Goal: Complete application form

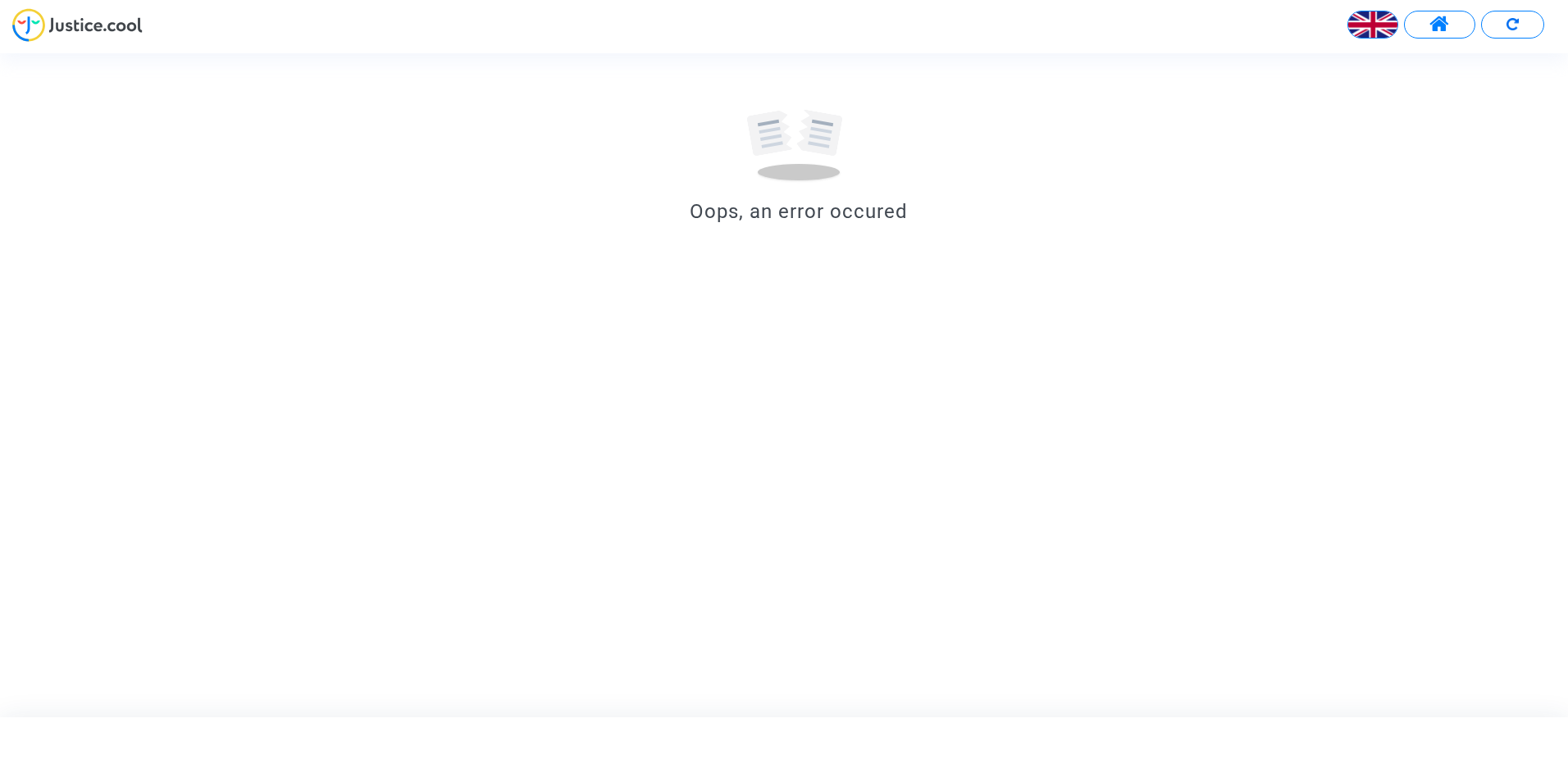
click at [1437, 26] on span at bounding box center [1439, 24] width 20 height 21
click at [722, 185] on div at bounding box center [798, 123] width 262 height 138
click at [770, 149] on div at bounding box center [798, 133] width 82 height 41
click at [1427, 11] on button at bounding box center [1439, 25] width 72 height 28
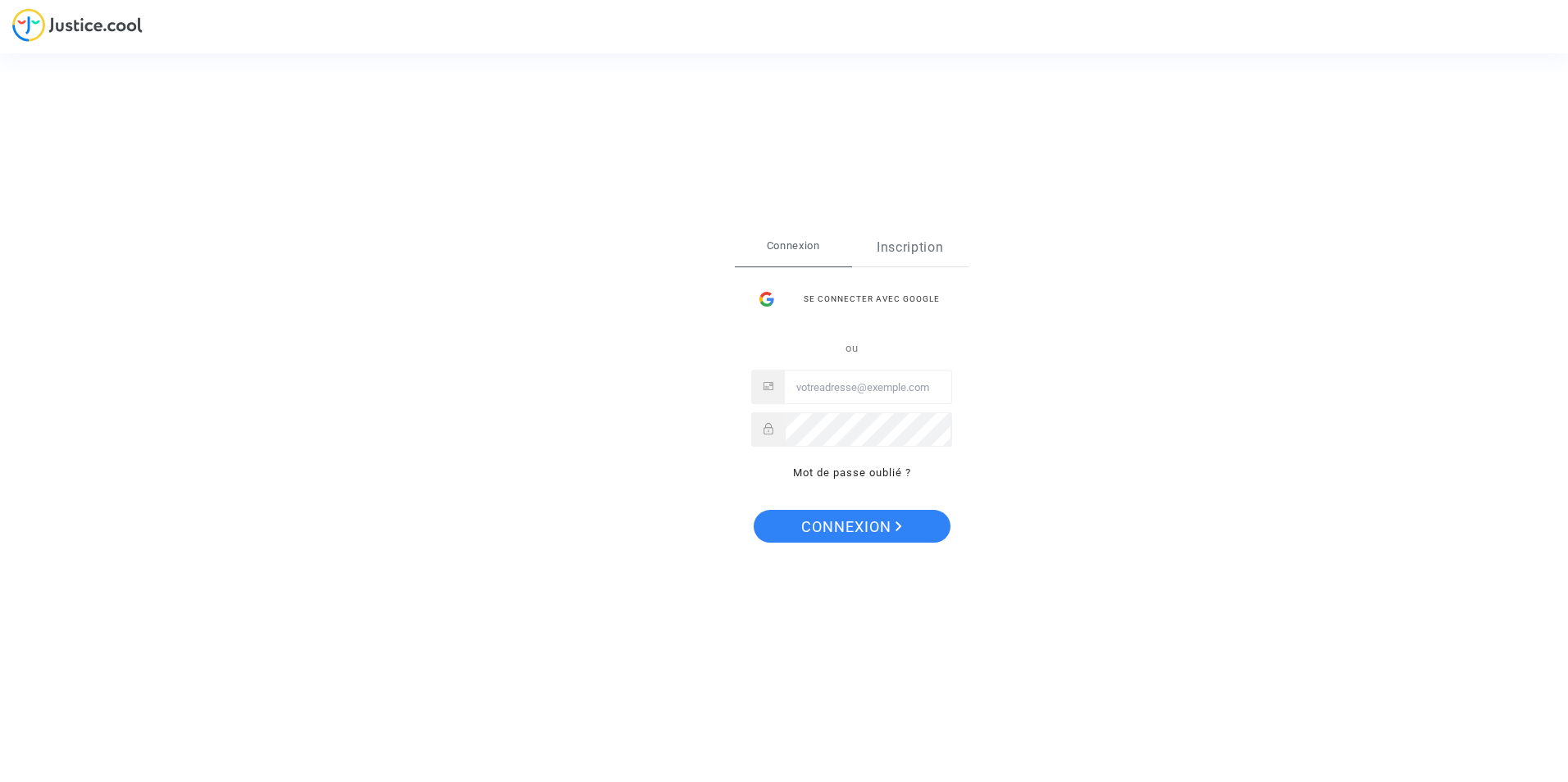
click at [873, 239] on link "Inscription" at bounding box center [911, 247] width 118 height 37
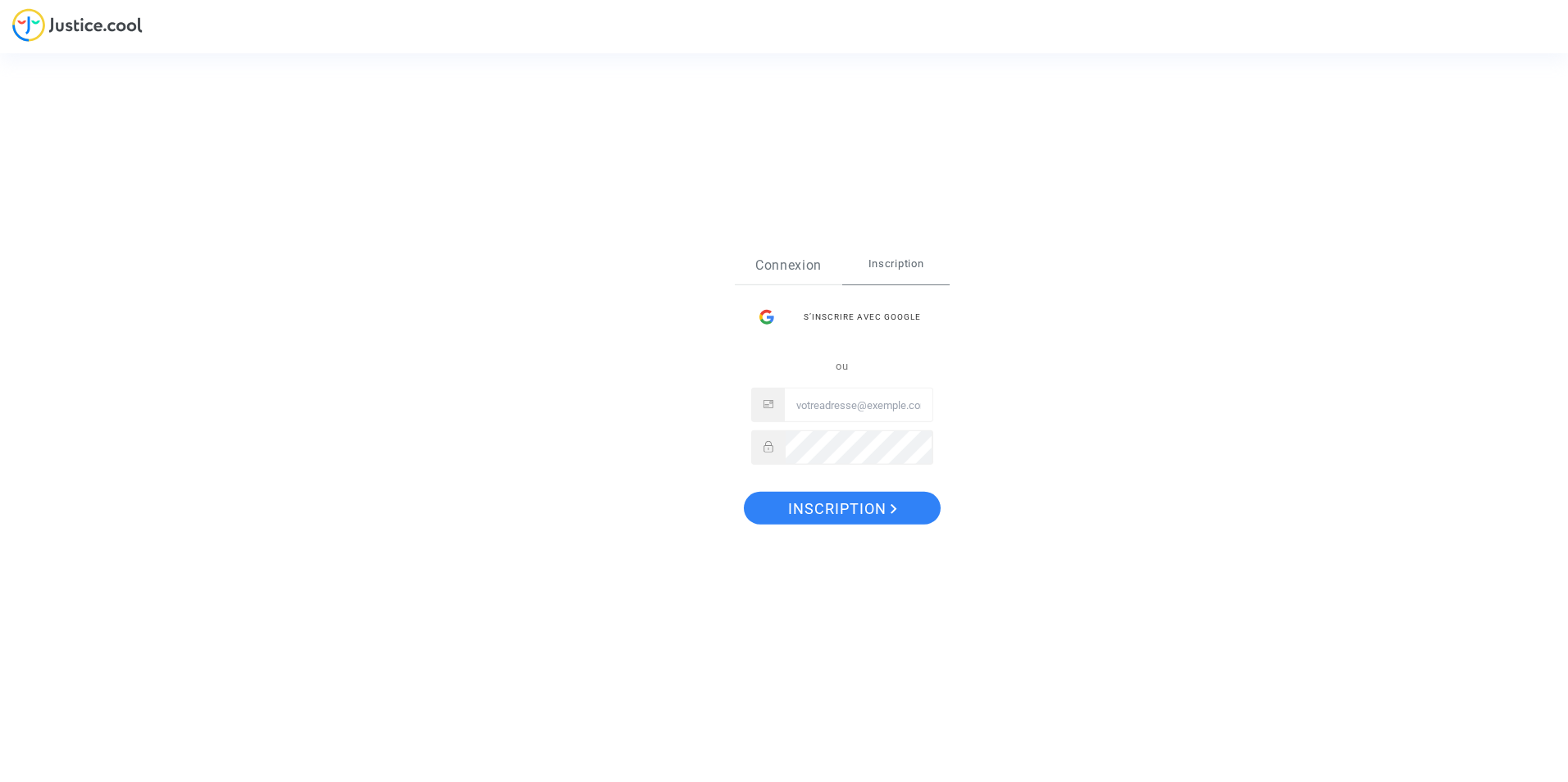
click at [787, 265] on link "Connexion" at bounding box center [788, 266] width 107 height 37
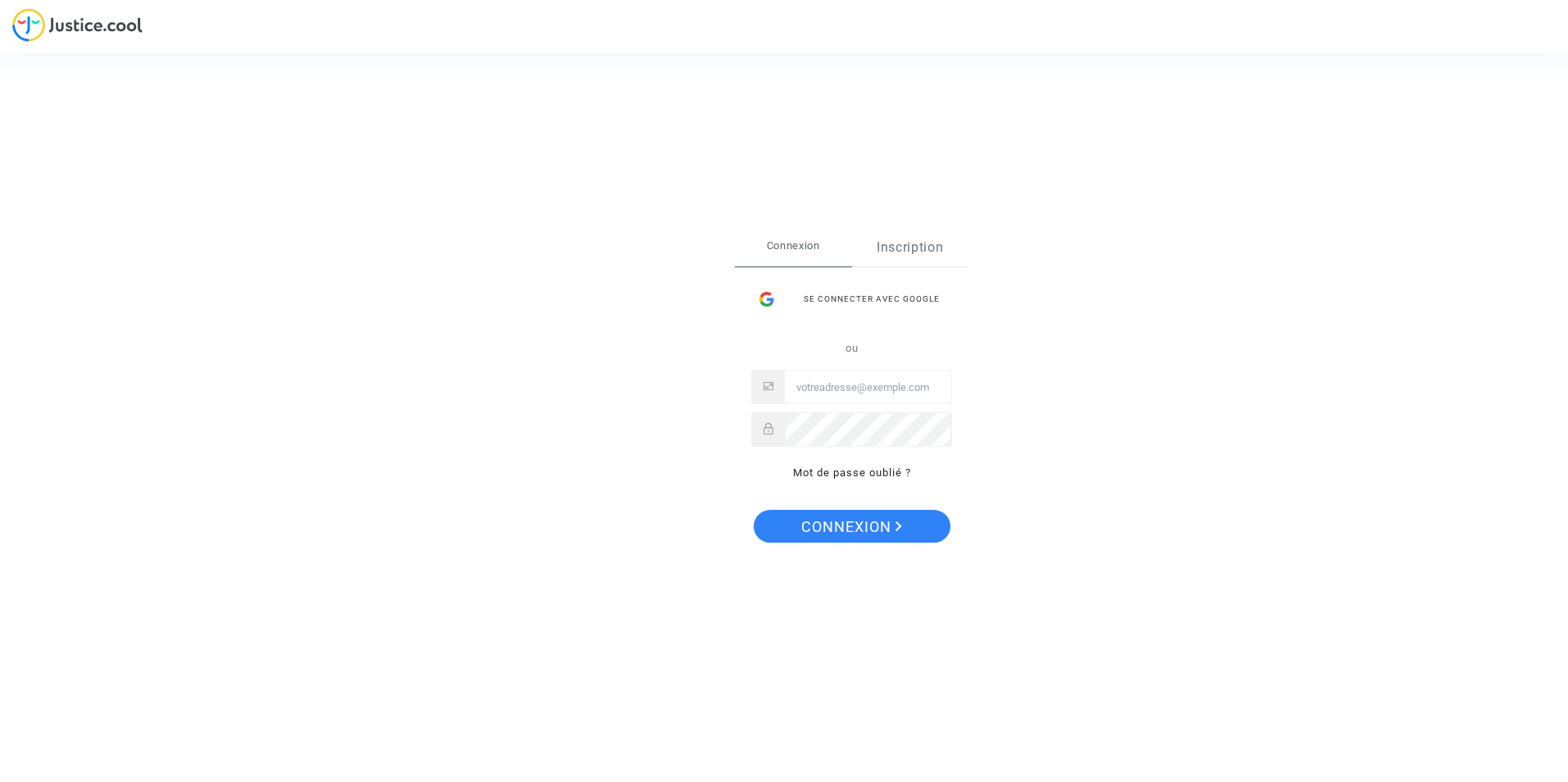
click at [855, 261] on link "Inscription" at bounding box center [911, 247] width 118 height 37
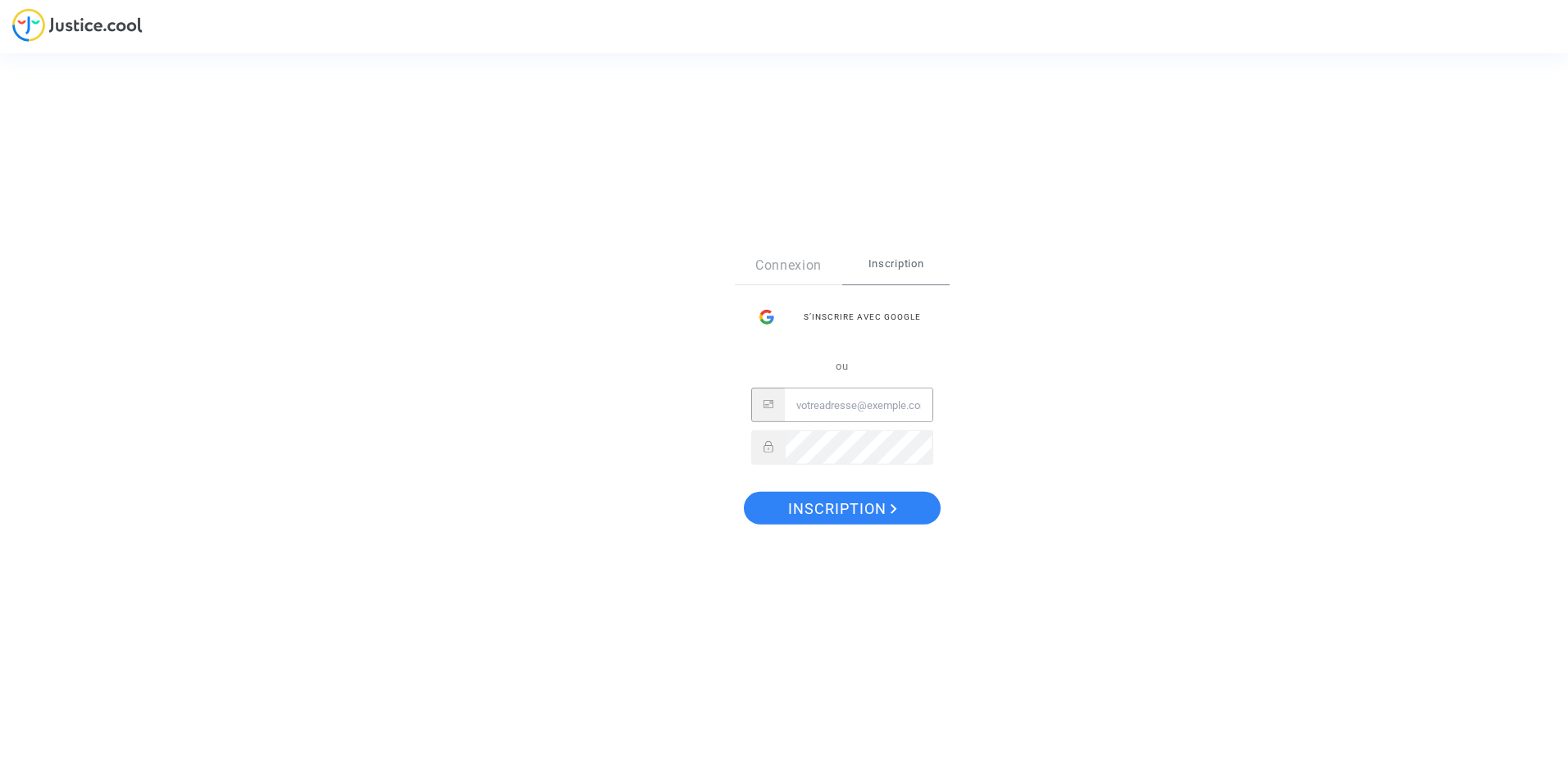
click at [857, 401] on input "Email" at bounding box center [858, 405] width 147 height 32
type input "[EMAIL_ADDRESS][DOMAIN_NAME]"
click at [744, 492] on button "Inscription" at bounding box center [842, 508] width 197 height 32
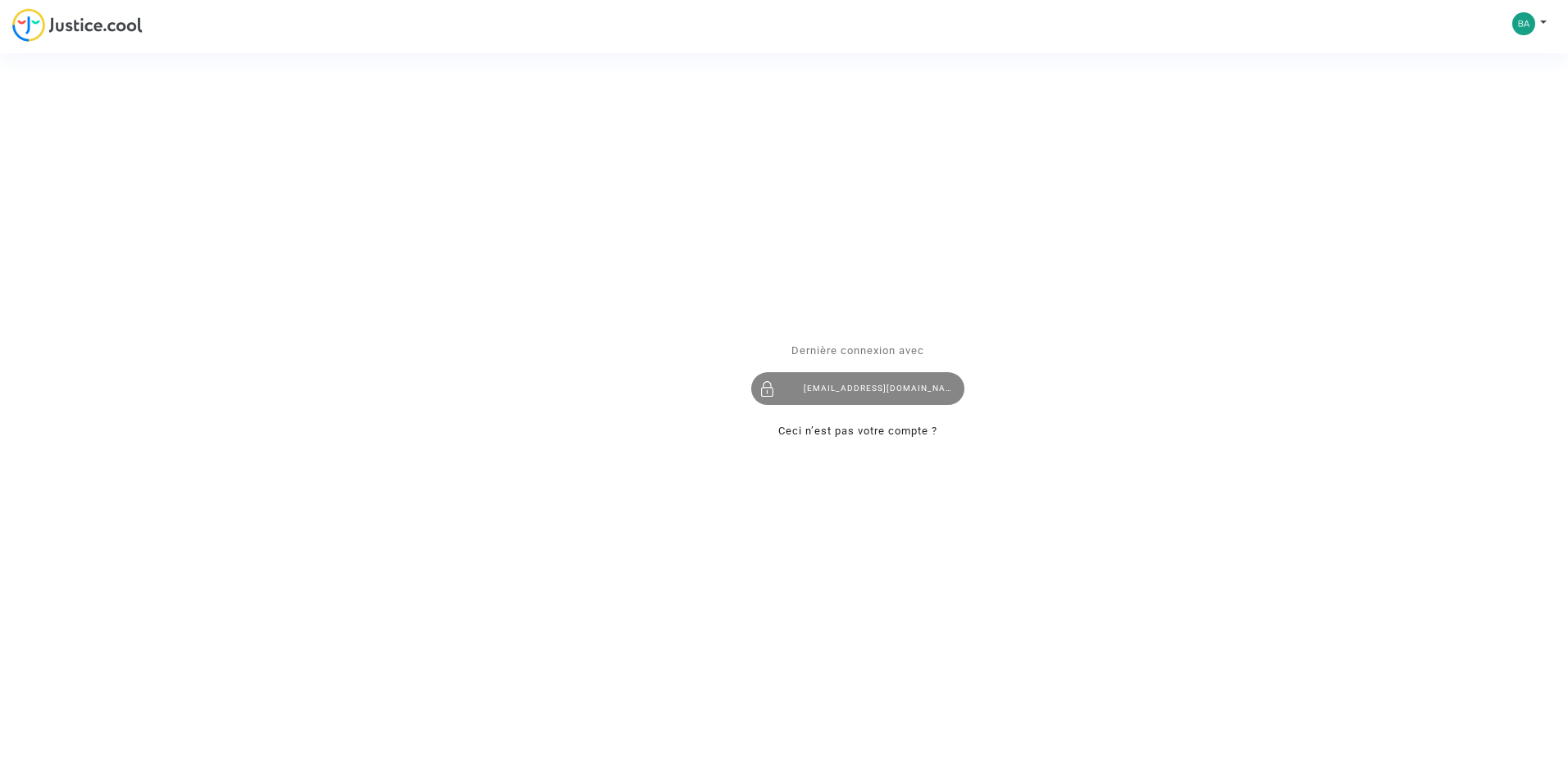
click at [835, 380] on div "babesnesrine@gmail.com" at bounding box center [857, 389] width 213 height 32
click at [873, 406] on div "Dernière connexion avec babesnesrine@gmail.com Ceci n’est pas votre compte ?" at bounding box center [857, 390] width 213 height 100
click at [875, 393] on div "[EMAIL_ADDRESS][DOMAIN_NAME]" at bounding box center [857, 389] width 213 height 32
click at [1531, 31] on div "Se connecter Dernière connexion avec [EMAIL_ADDRESS][DOMAIN_NAME] Ceci n’est pa…" at bounding box center [784, 391] width 1568 height 782
click at [1532, 23] on div "Se connecter Dernière connexion avec [EMAIL_ADDRESS][DOMAIN_NAME] Ceci n’est pa…" at bounding box center [784, 391] width 1568 height 782
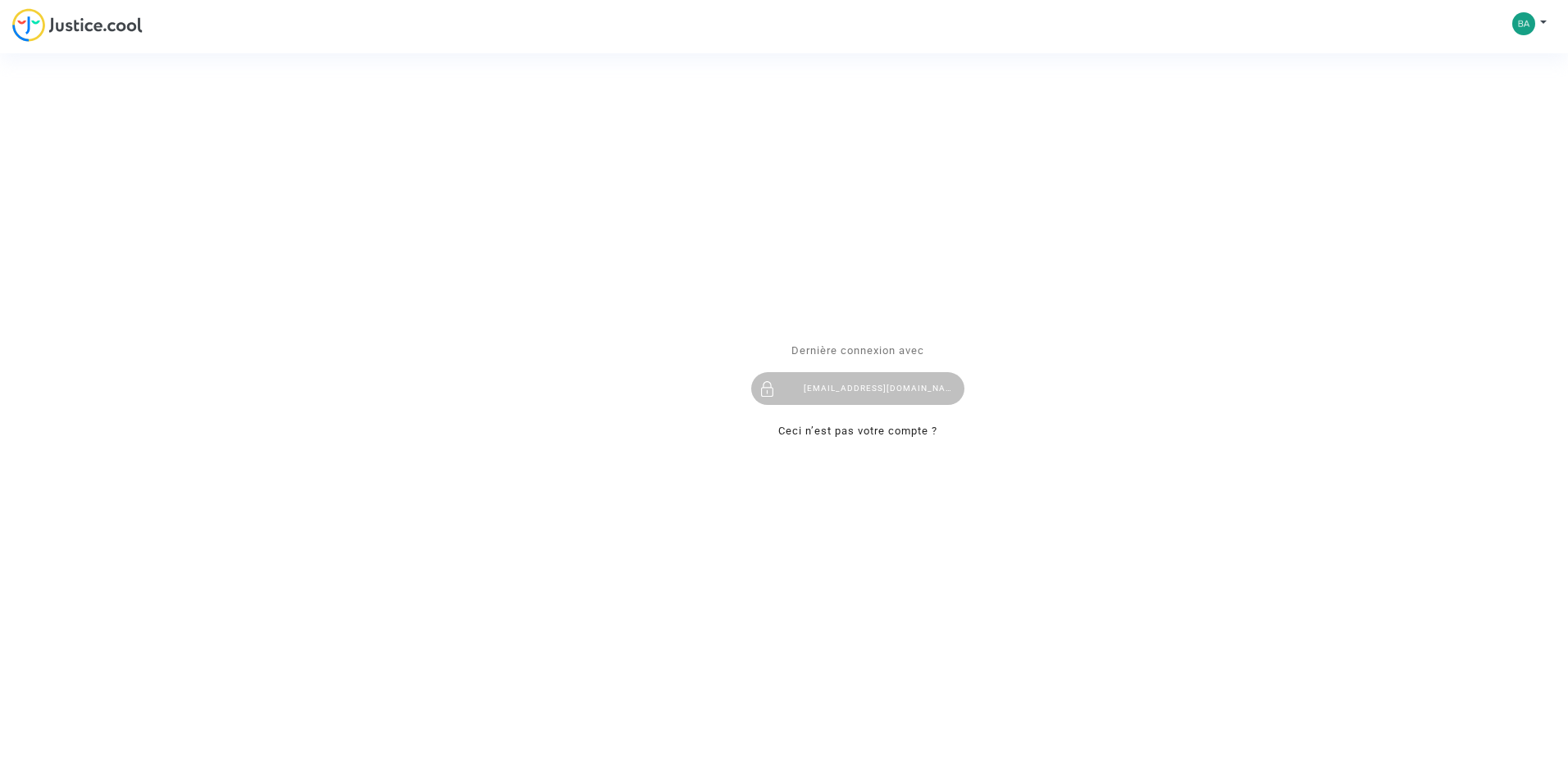
click at [1542, 24] on div "Se connecter Dernière connexion avec [EMAIL_ADDRESS][DOMAIN_NAME] Ceci n’est pa…" at bounding box center [784, 391] width 1568 height 782
click at [1542, 20] on div "Se connecter Dernière connexion avec babesnesrine@gmail.com Ceci n’est pas votr…" at bounding box center [784, 391] width 1568 height 782
click at [1524, 17] on div "Se connecter Dernière connexion avec babesnesrine@gmail.com Ceci n’est pas votr…" at bounding box center [784, 391] width 1568 height 782
click at [1520, 17] on div "Se connecter Dernière connexion avec babesnesrine@gmail.com Ceci n’est pas votr…" at bounding box center [784, 391] width 1568 height 782
click at [861, 373] on div "[EMAIL_ADDRESS][DOMAIN_NAME]" at bounding box center [857, 389] width 213 height 32
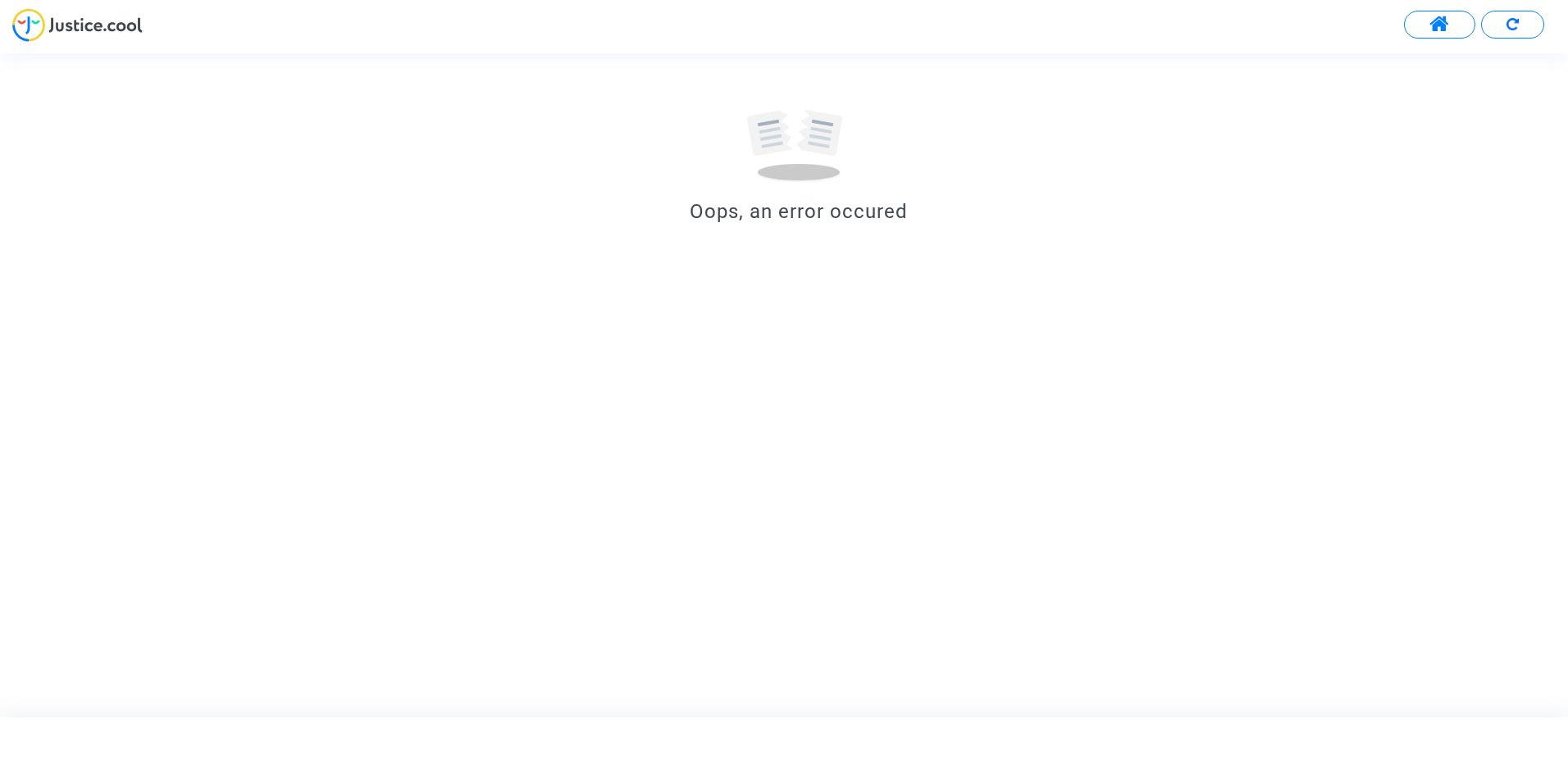
click at [1437, 27] on span at bounding box center [1439, 24] width 20 height 21
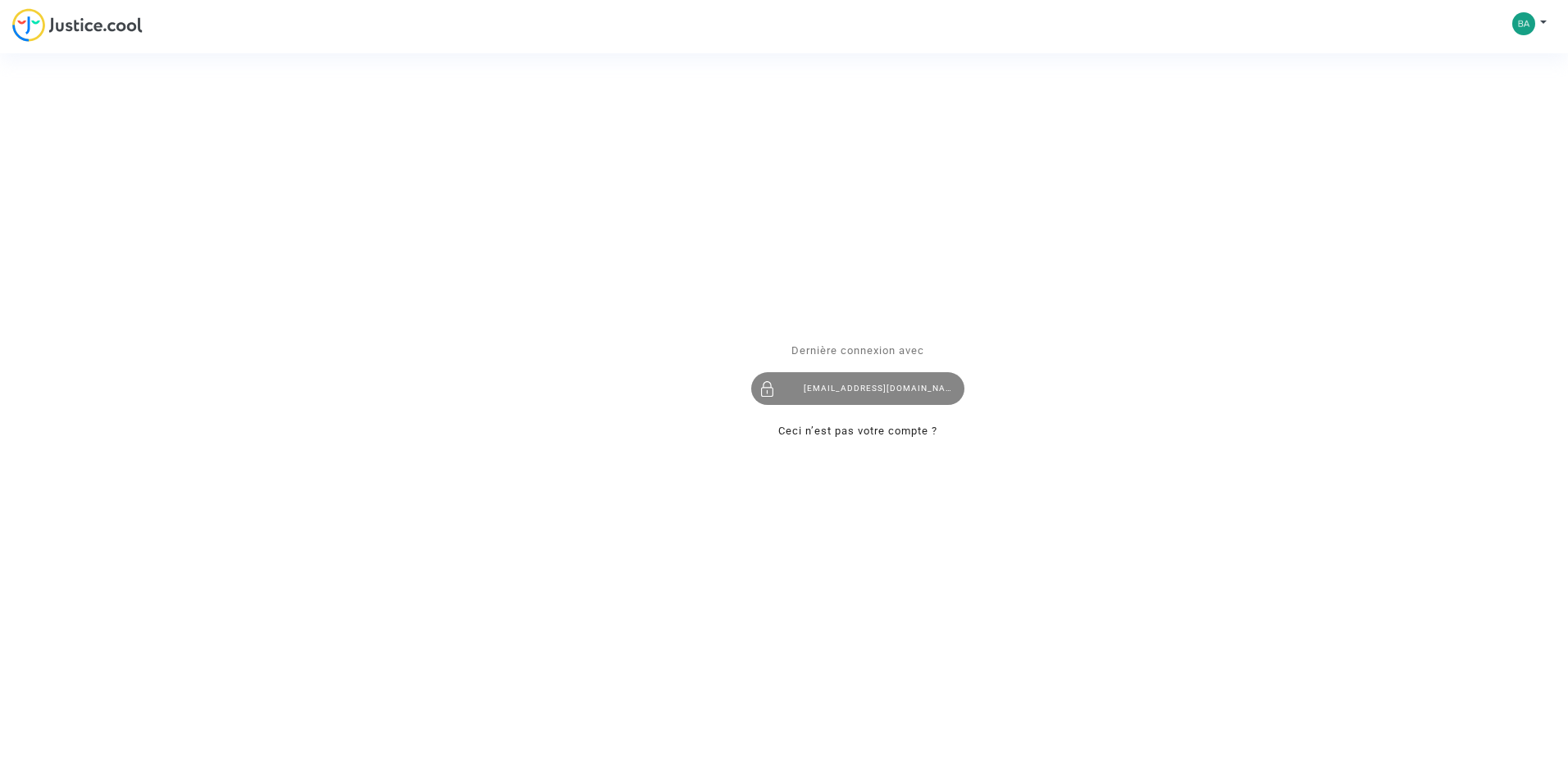
click at [835, 399] on div "[EMAIL_ADDRESS][DOMAIN_NAME]" at bounding box center [857, 389] width 213 height 32
